Goal: Task Accomplishment & Management: Complete application form

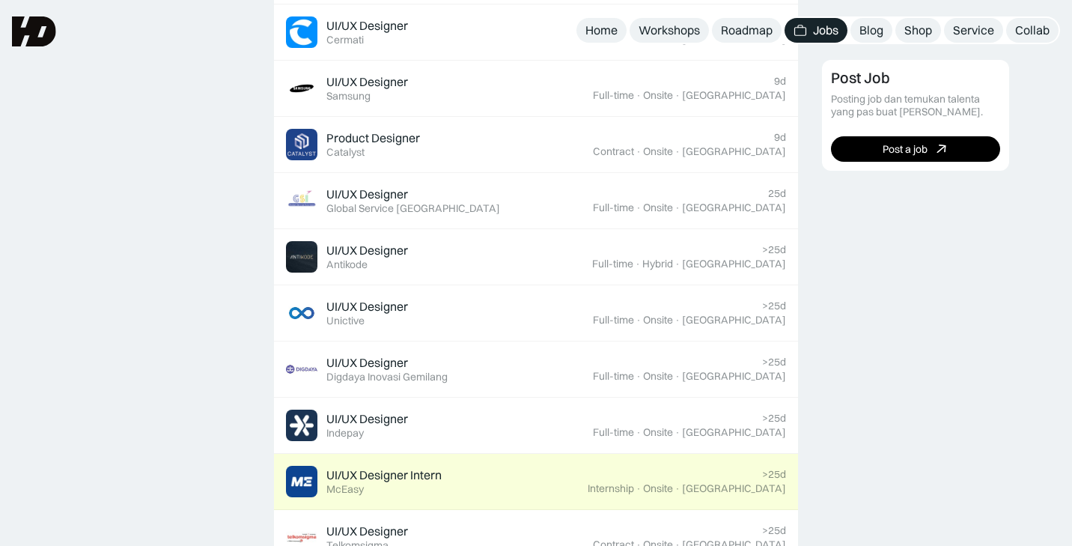
scroll to position [781, 0]
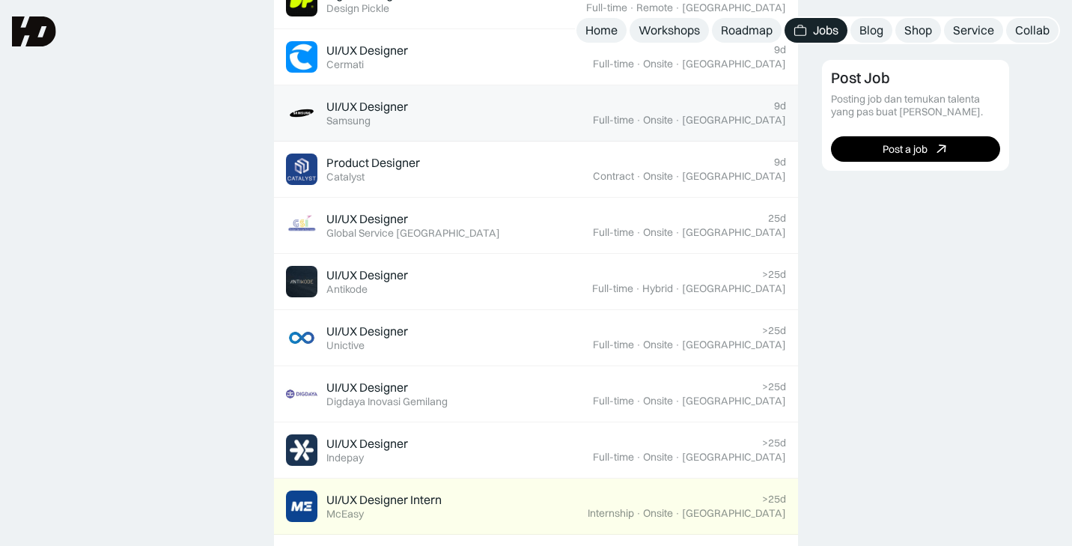
click at [394, 127] on div "UI/UX Designer Featured Samsung" at bounding box center [439, 112] width 307 height 31
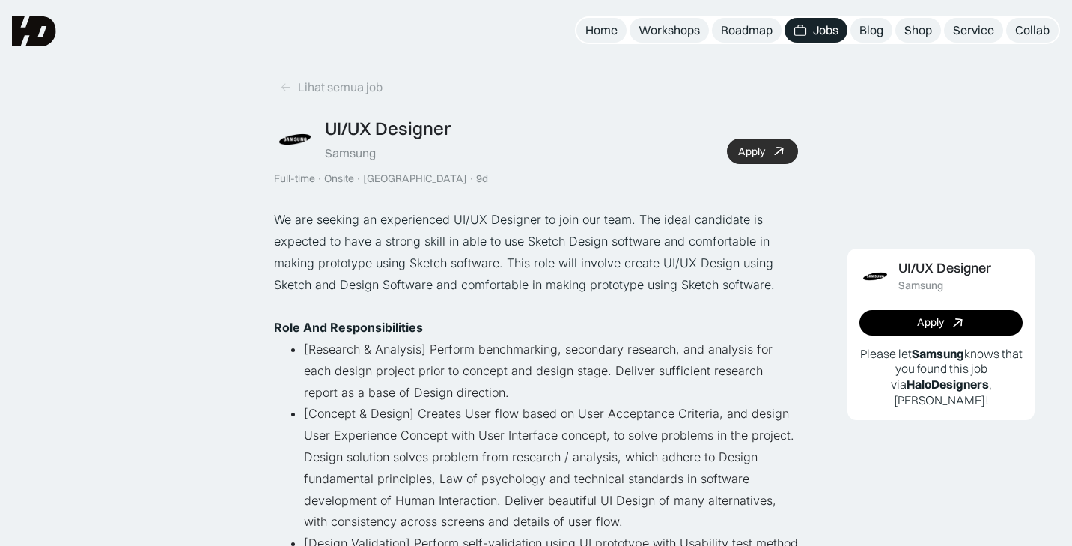
click at [747, 153] on div "Apply" at bounding box center [751, 151] width 27 height 13
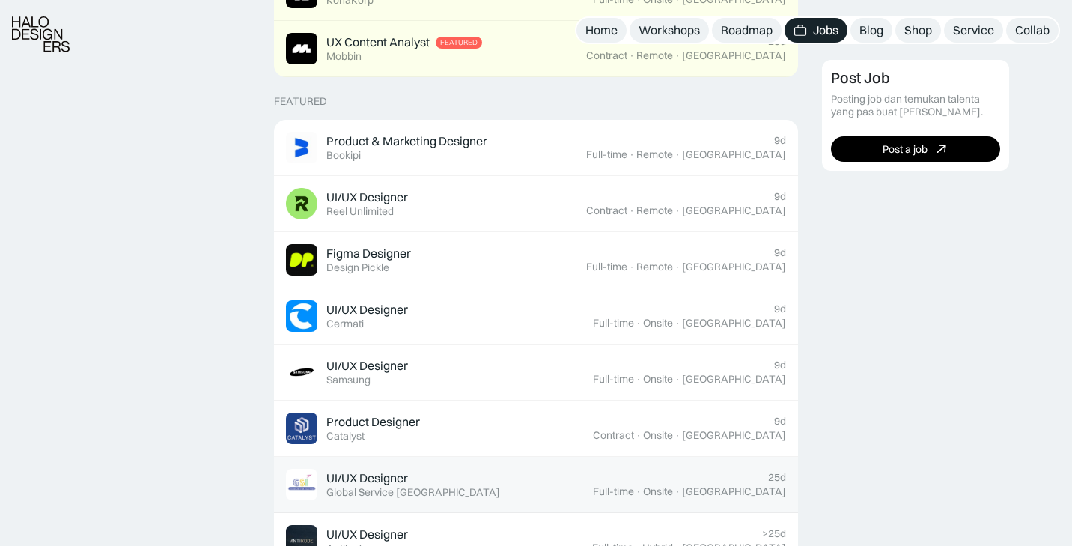
scroll to position [523, 0]
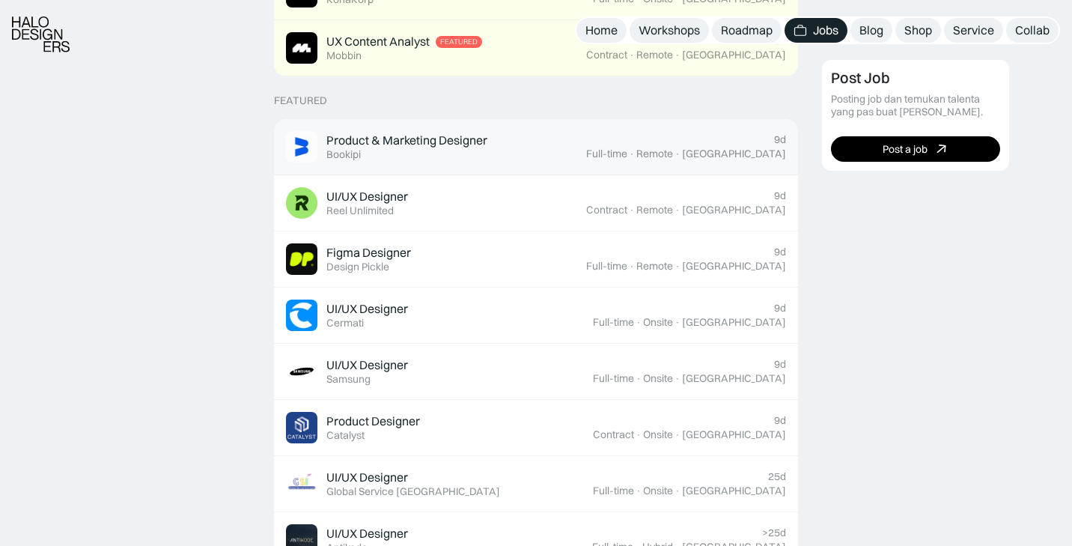
click at [487, 161] on div "Product & Marketing Designer Featured Bookipi" at bounding box center [436, 146] width 300 height 31
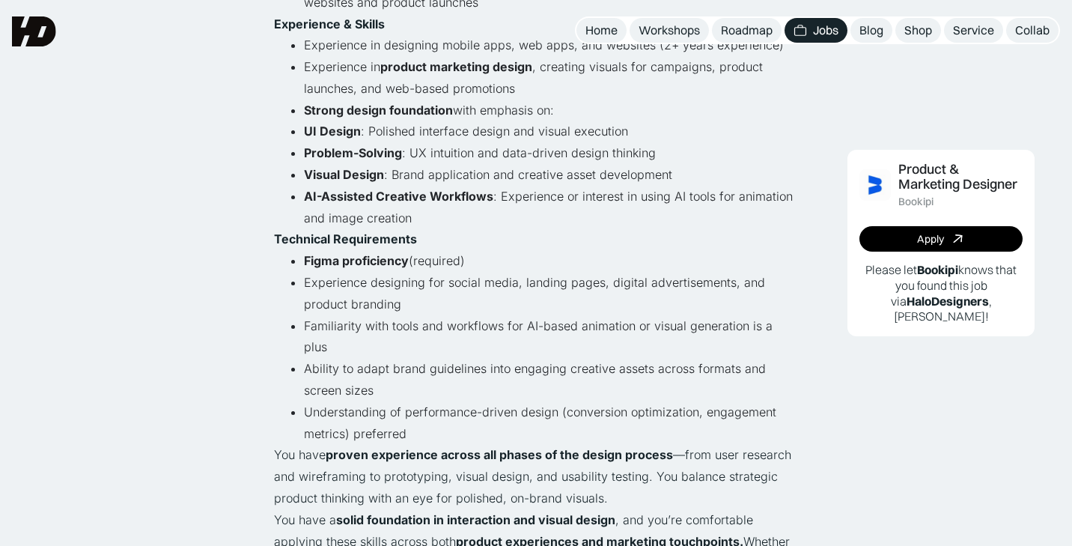
scroll to position [556, 0]
